Goal: Use online tool/utility: Utilize a website feature to perform a specific function

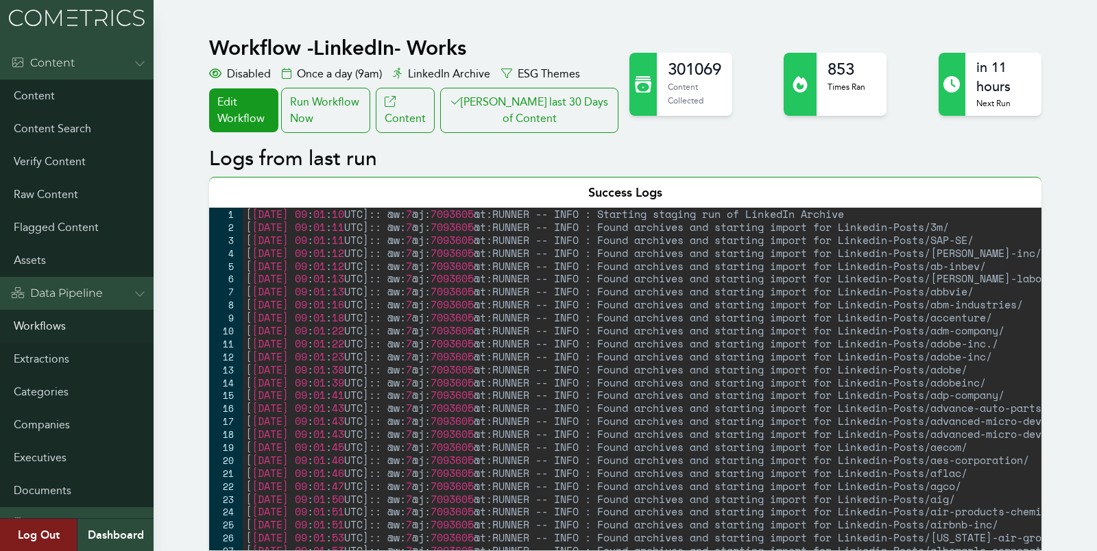
click at [44, 325] on link "Workflows" at bounding box center [77, 326] width 154 height 33
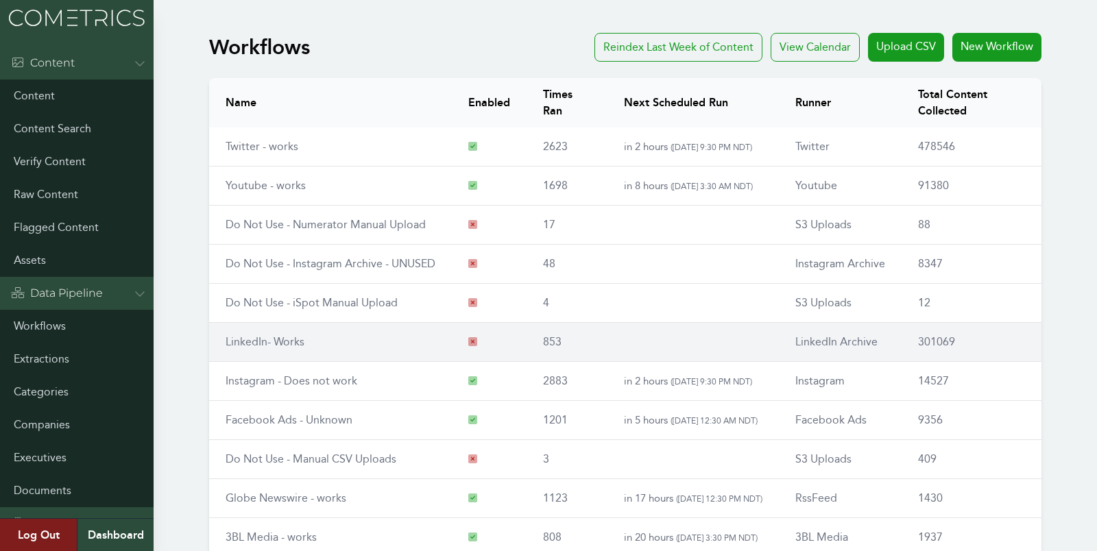
click at [239, 343] on link "LinkedIn- Works" at bounding box center [265, 341] width 79 height 13
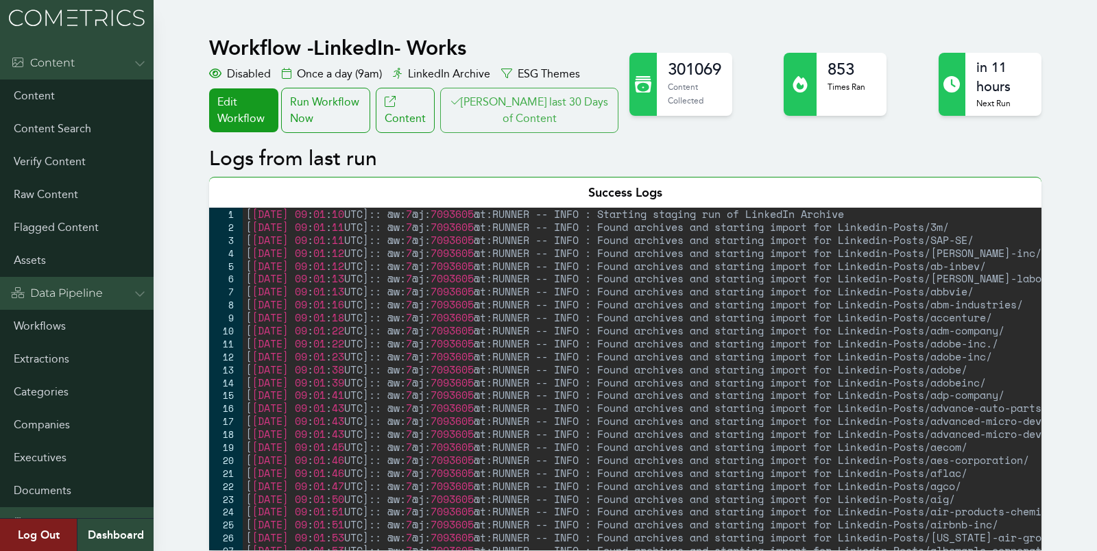
click at [530, 99] on button "[PERSON_NAME] last 30 Days of Content" at bounding box center [529, 110] width 178 height 45
click at [333, 117] on div "Run Workflow Now" at bounding box center [325, 110] width 89 height 45
click at [315, 94] on div "Run Workflow Now" at bounding box center [325, 110] width 89 height 45
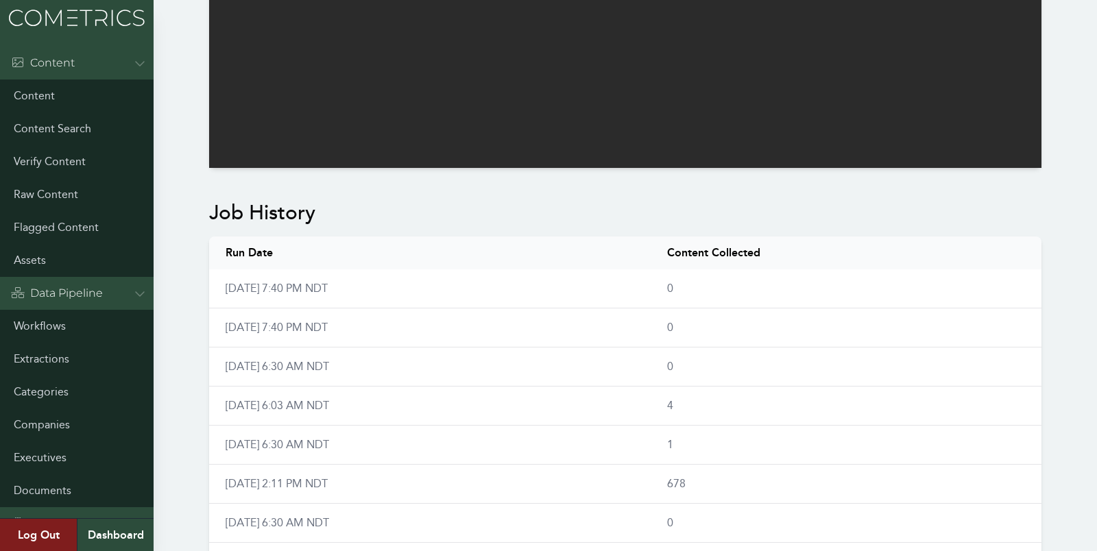
scroll to position [745, 0]
